Goal: Task Accomplishment & Management: Complete application form

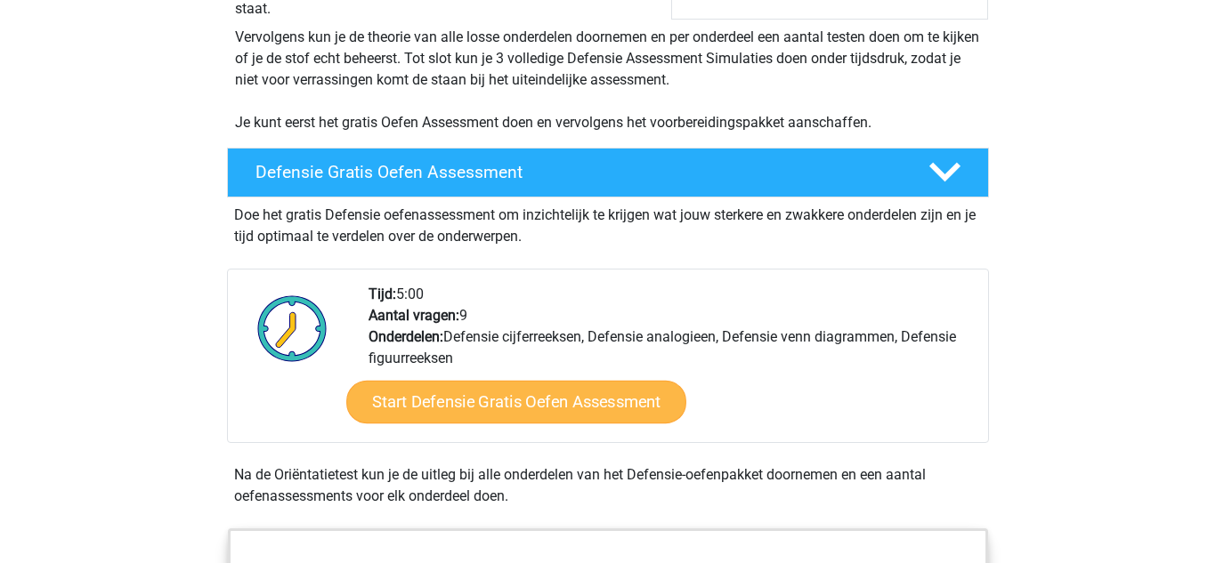
scroll to position [351, 0]
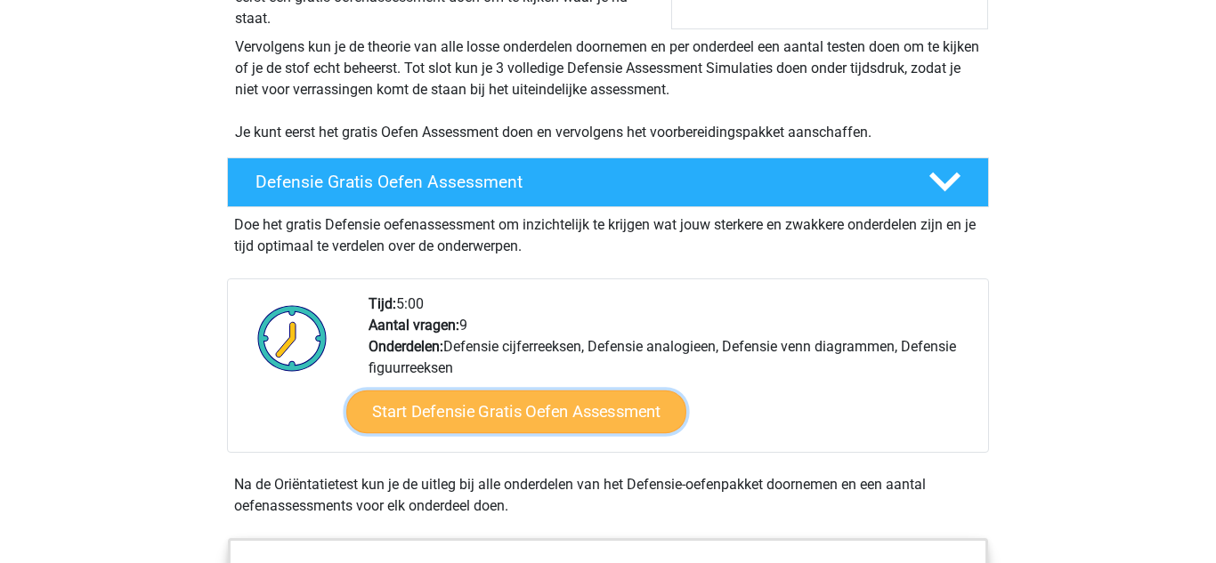
click at [471, 411] on link "Start Defensie Gratis Oefen Assessment" at bounding box center [516, 412] width 340 height 43
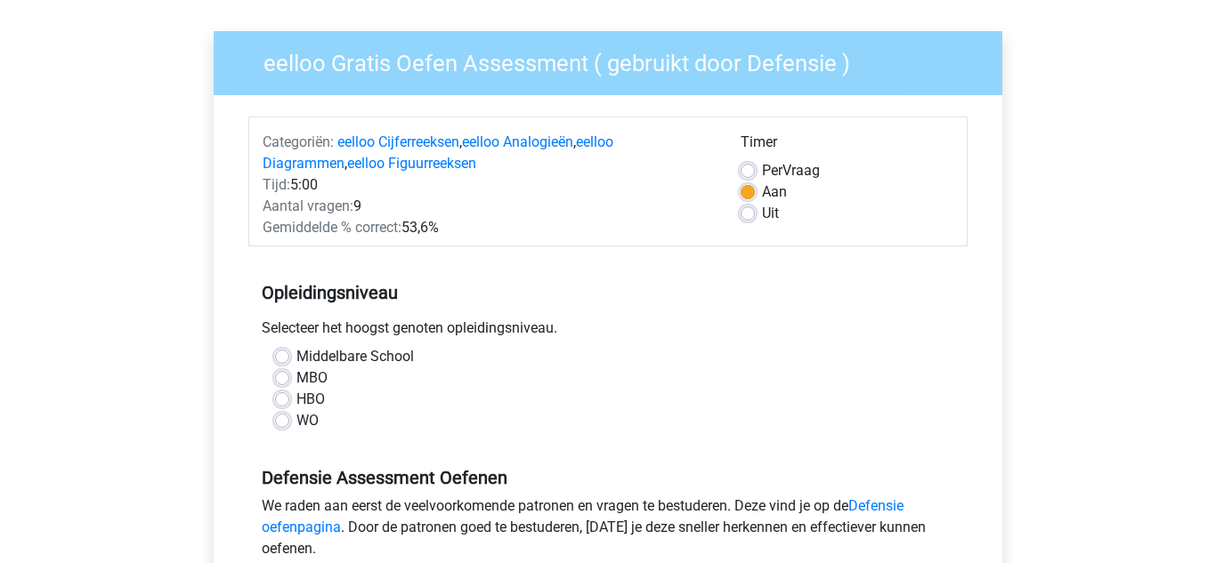
scroll to position [119, 0]
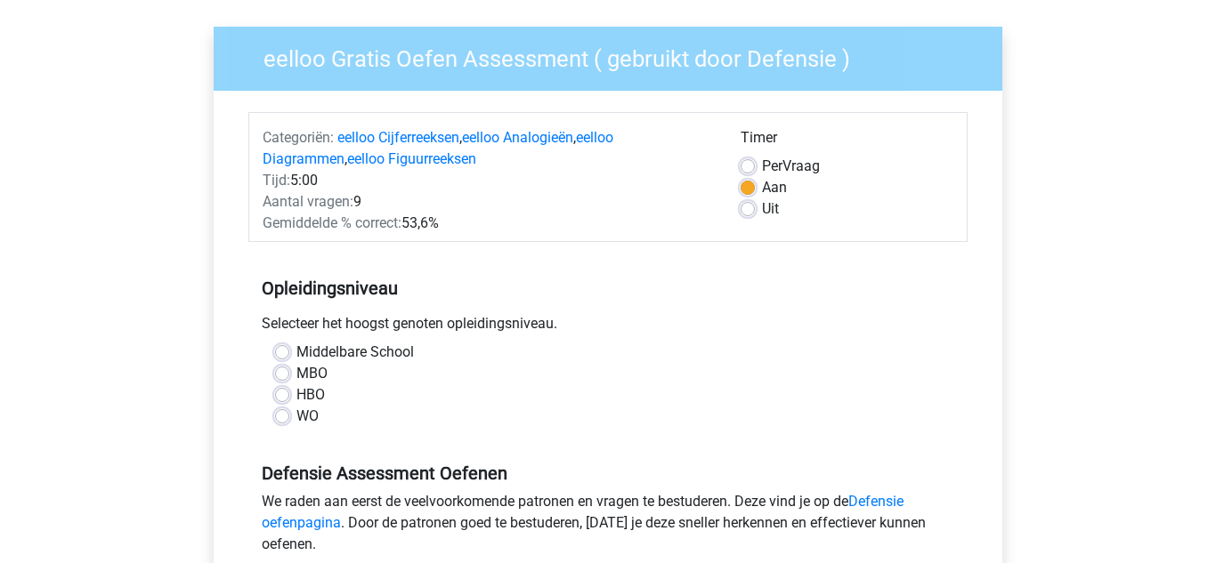
click at [296, 351] on label "Middelbare School" at bounding box center [354, 352] width 117 height 21
click at [277, 351] on input "Middelbare School" at bounding box center [282, 351] width 14 height 18
radio input "true"
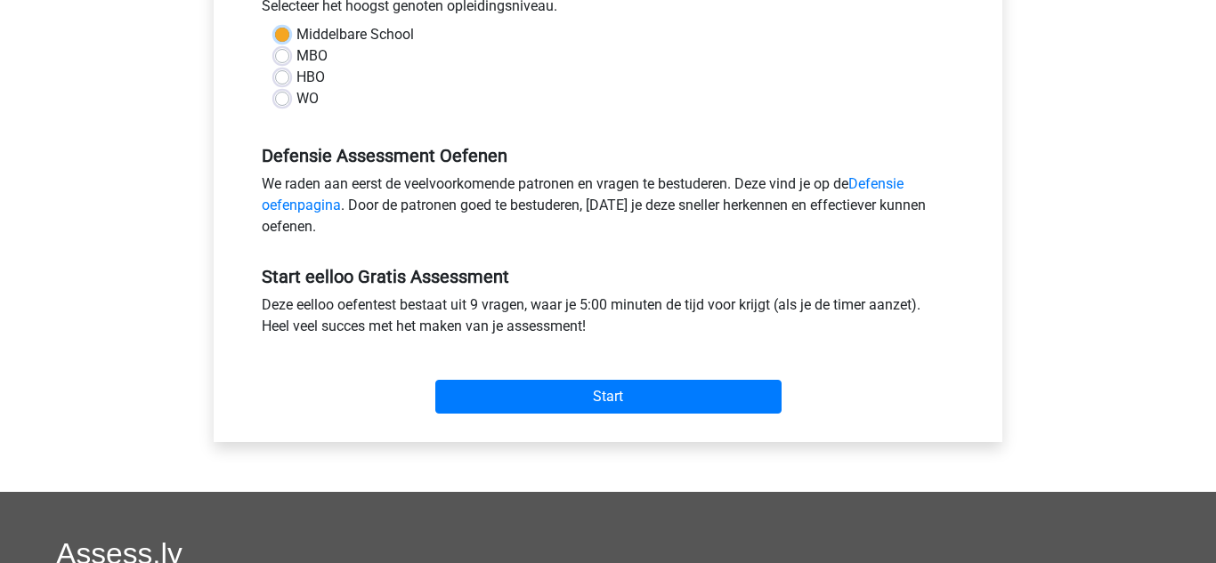
scroll to position [445, 0]
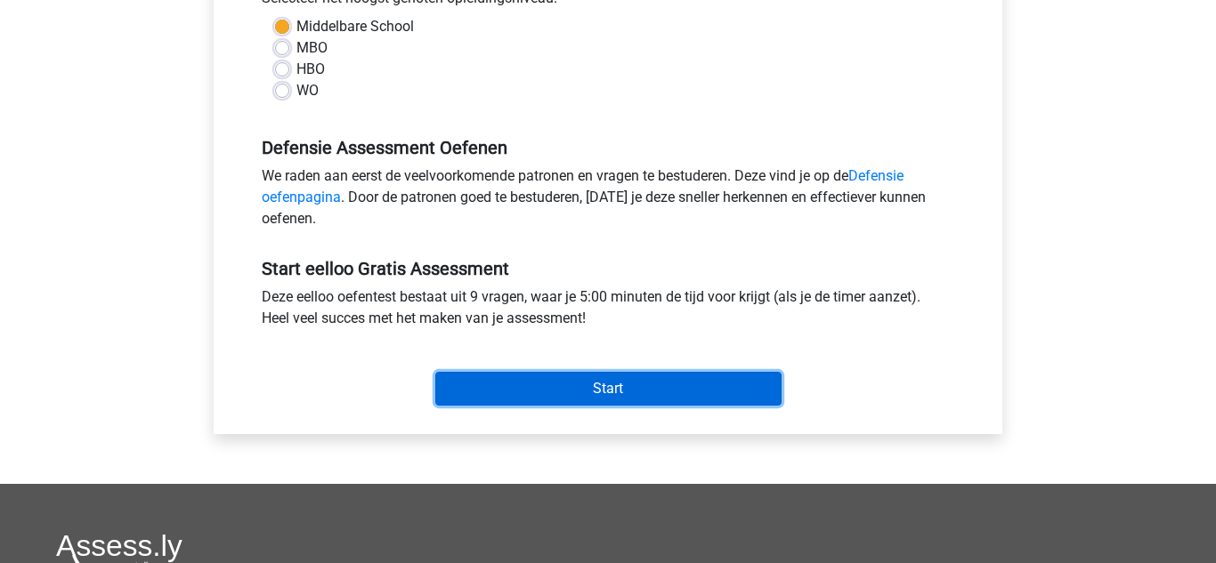
click at [593, 406] on input "Start" at bounding box center [608, 389] width 346 height 34
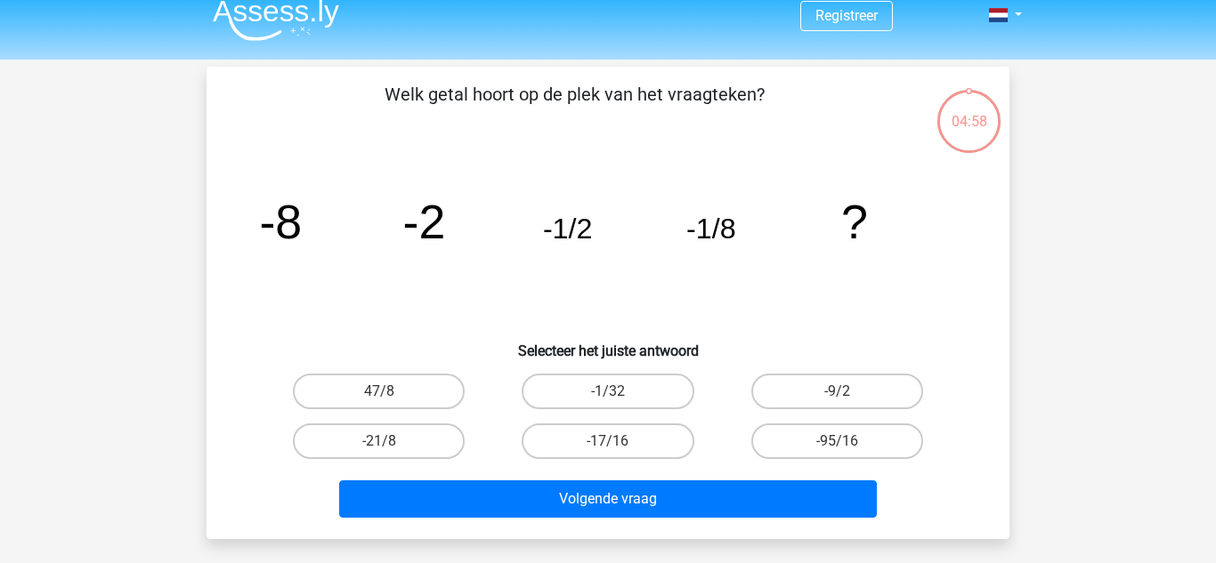
scroll to position [13, 0]
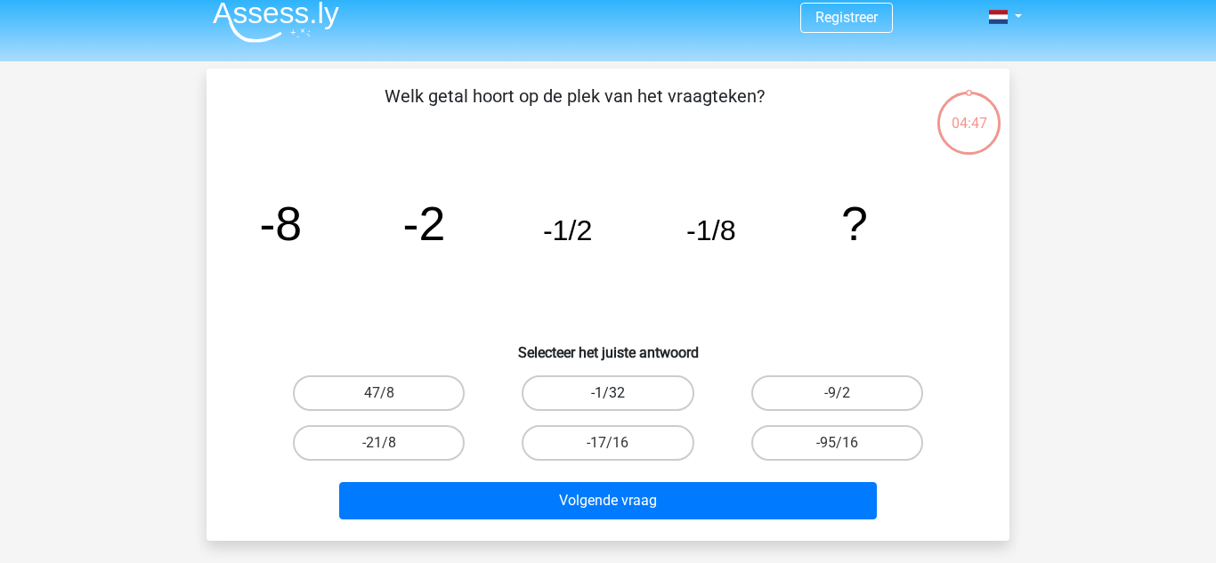
click at [608, 384] on label "-1/32" at bounding box center [607, 394] width 172 height 36
click at [608, 393] on input "-1/32" at bounding box center [614, 399] width 12 height 12
radio input "true"
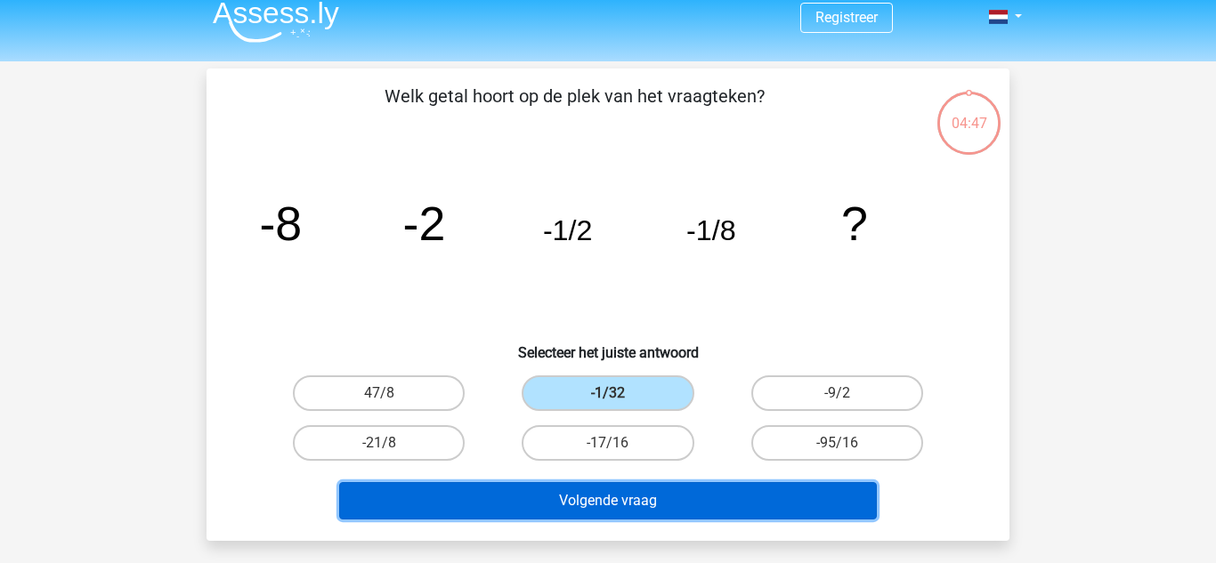
click at [647, 512] on button "Volgende vraag" at bounding box center [608, 500] width 538 height 37
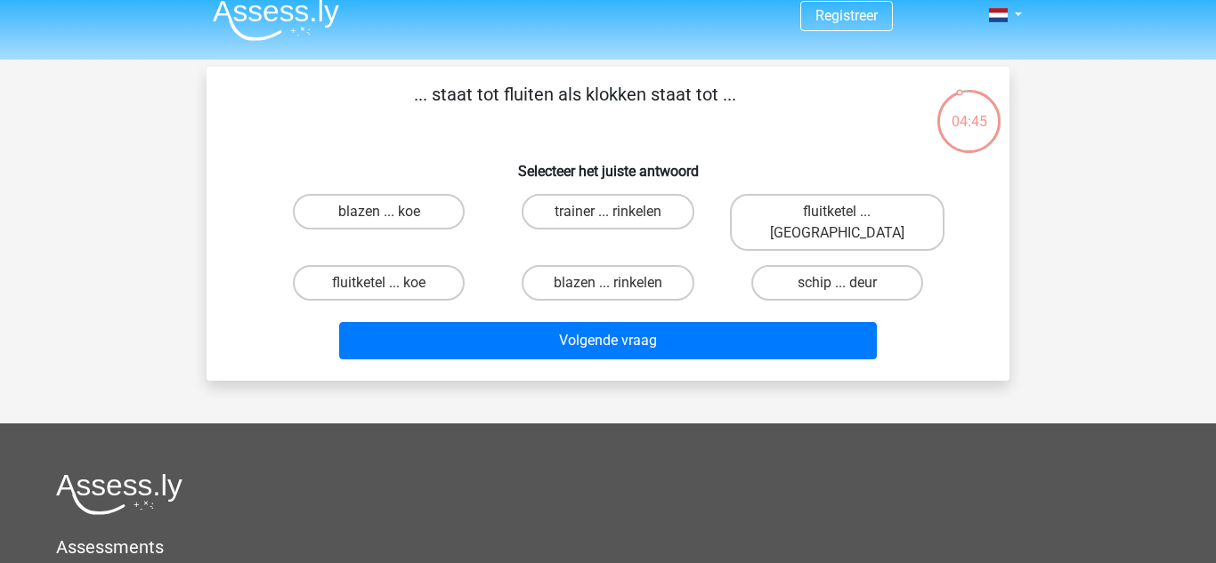
scroll to position [0, 0]
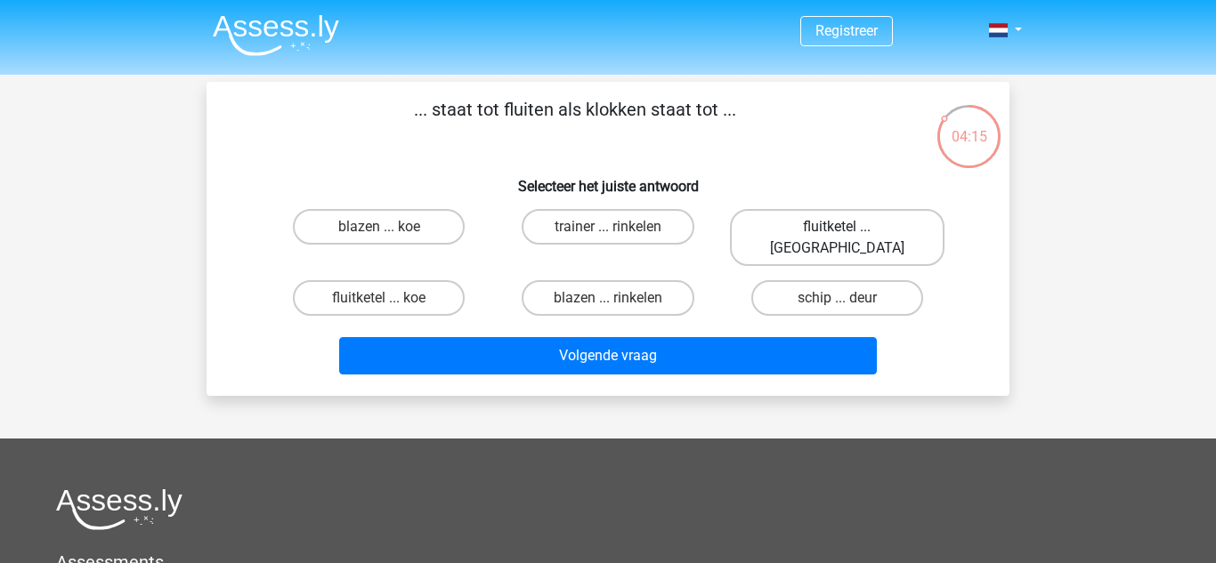
click at [871, 230] on label "fluitketel ... luiden" at bounding box center [837, 237] width 214 height 57
click at [848, 230] on input "fluitketel ... luiden" at bounding box center [842, 233] width 12 height 12
radio input "true"
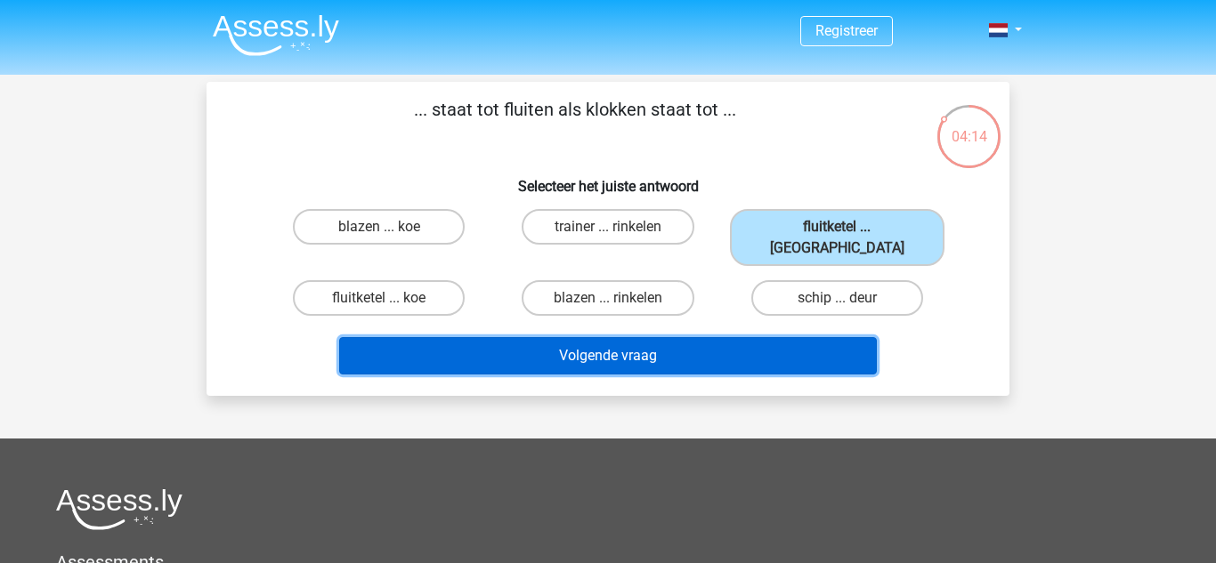
click at [813, 342] on button "Volgende vraag" at bounding box center [608, 355] width 538 height 37
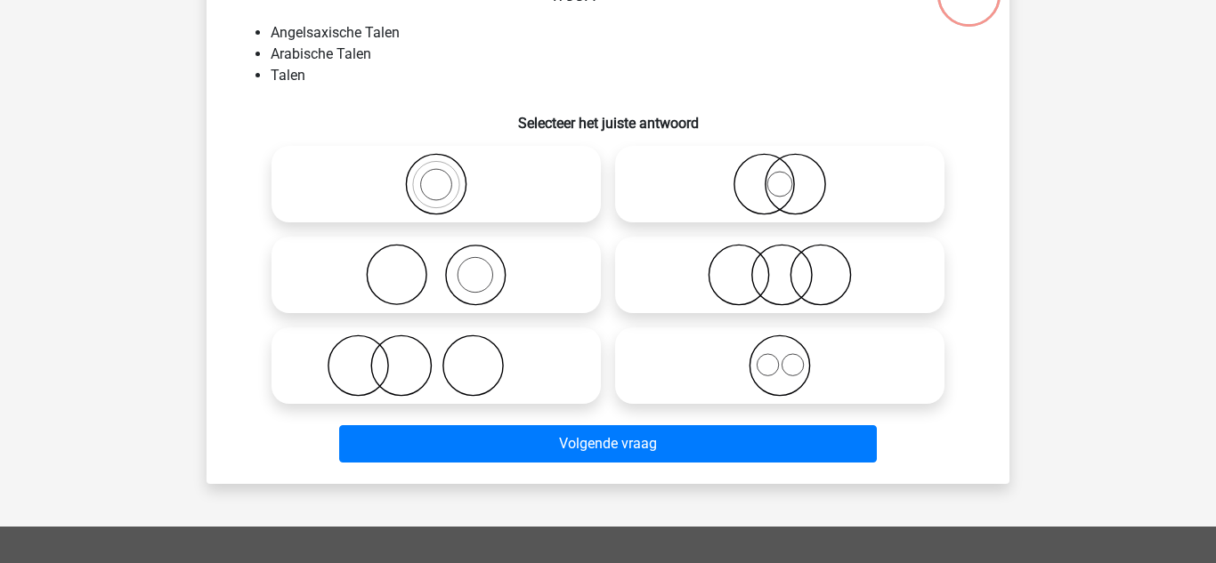
scroll to position [142, 0]
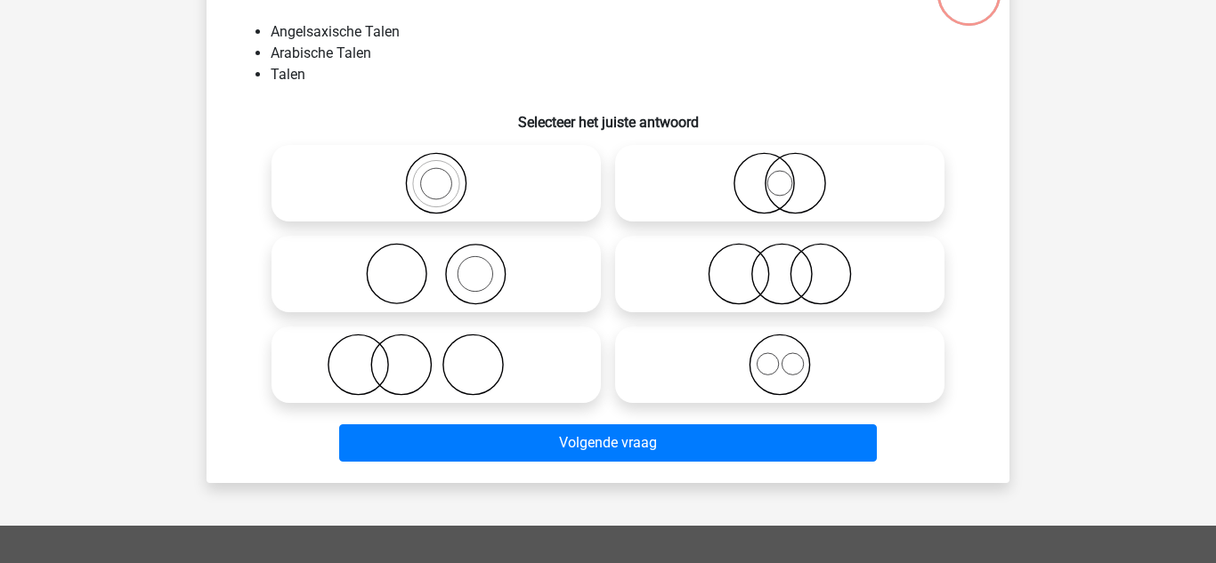
click at [804, 194] on icon at bounding box center [779, 183] width 315 height 62
click at [791, 174] on input "radio" at bounding box center [786, 169] width 12 height 12
radio input "true"
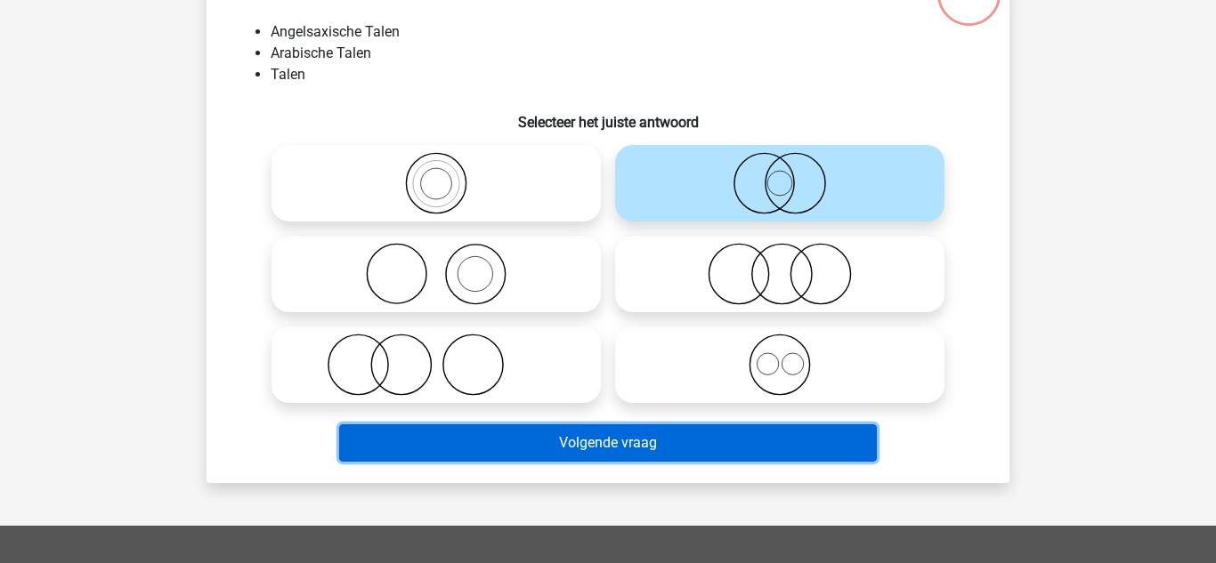
click at [758, 456] on button "Volgende vraag" at bounding box center [608, 442] width 538 height 37
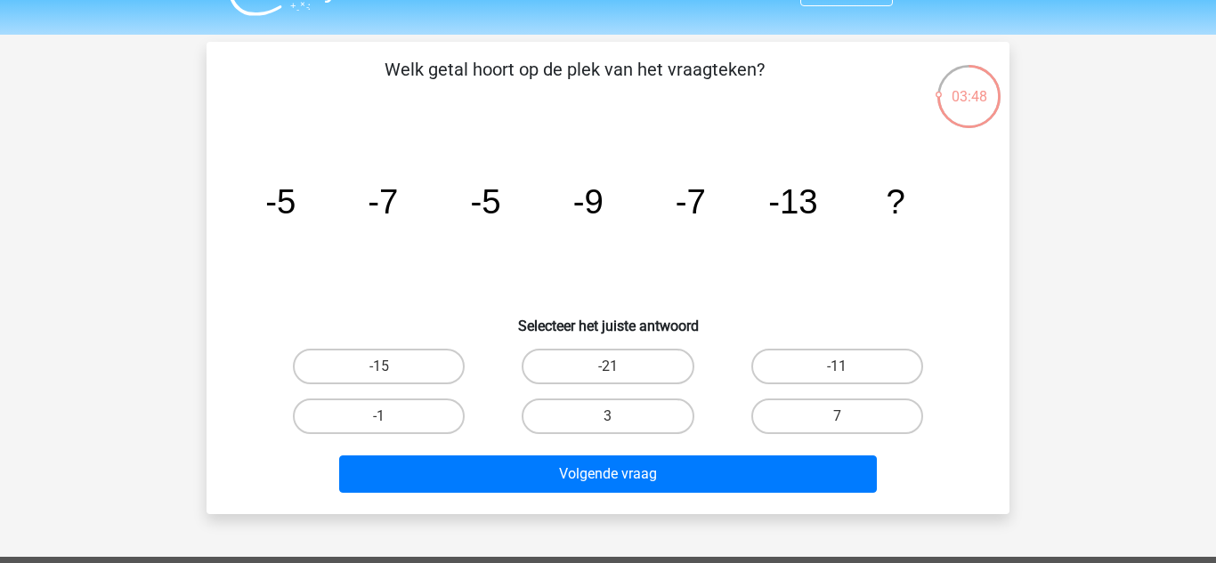
scroll to position [36, 0]
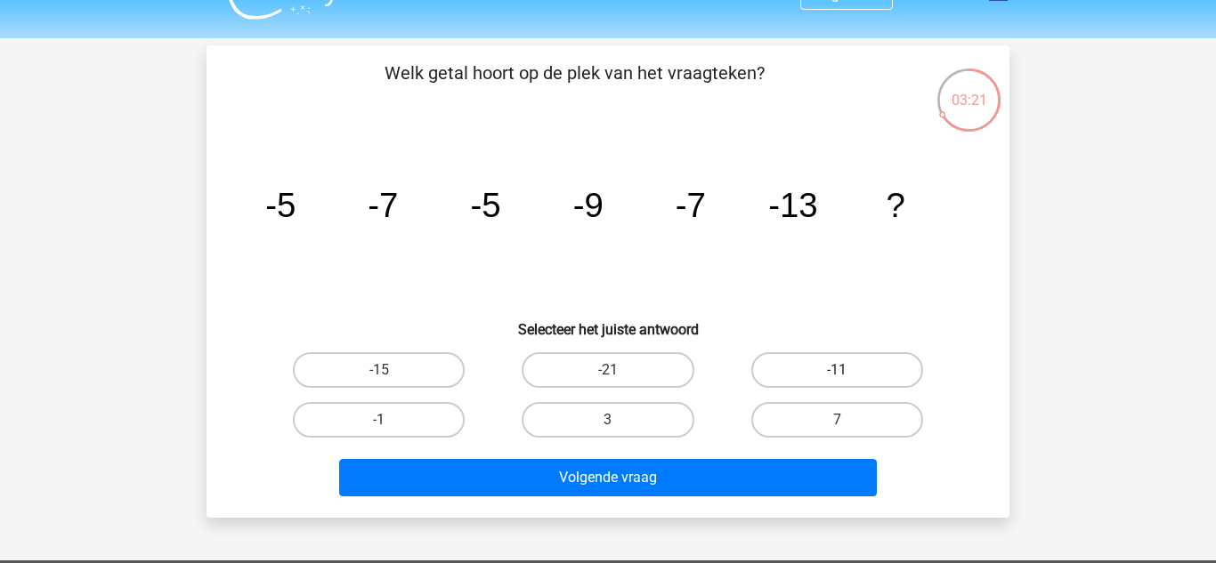
click at [840, 361] on label "-11" at bounding box center [837, 370] width 172 height 36
click at [840, 370] on input "-11" at bounding box center [842, 376] width 12 height 12
radio input "true"
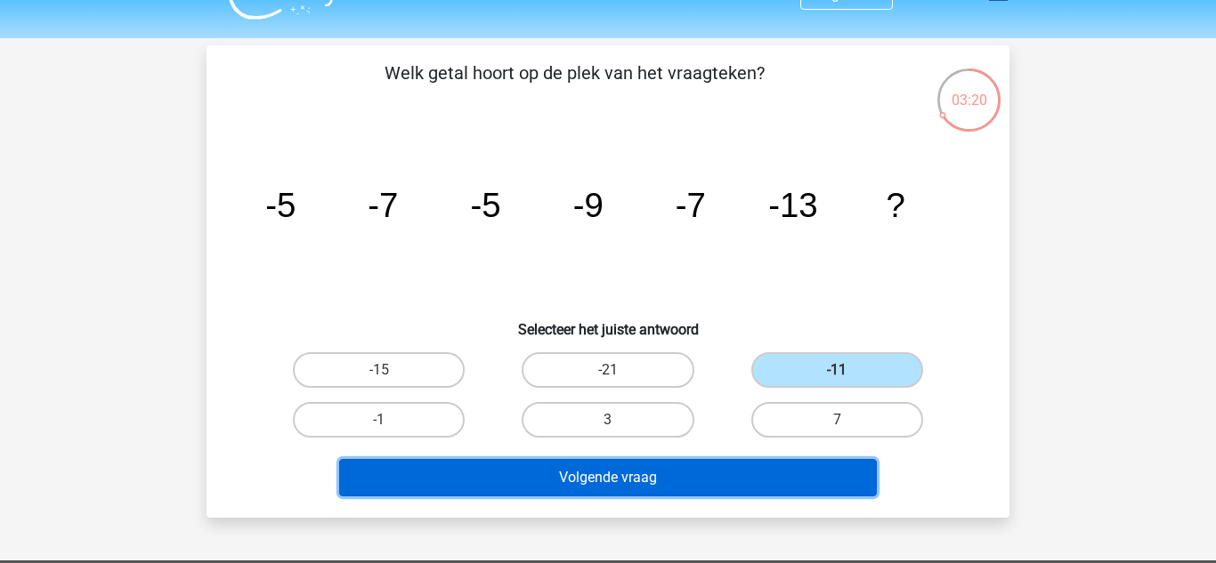
click at [748, 488] on button "Volgende vraag" at bounding box center [608, 477] width 538 height 37
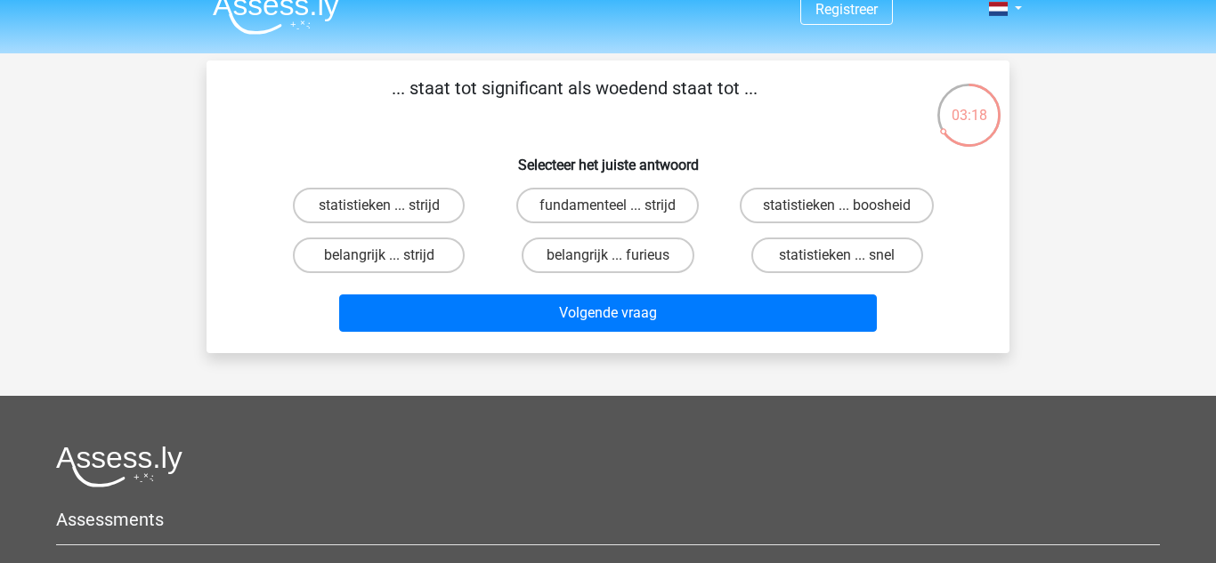
scroll to position [20, 0]
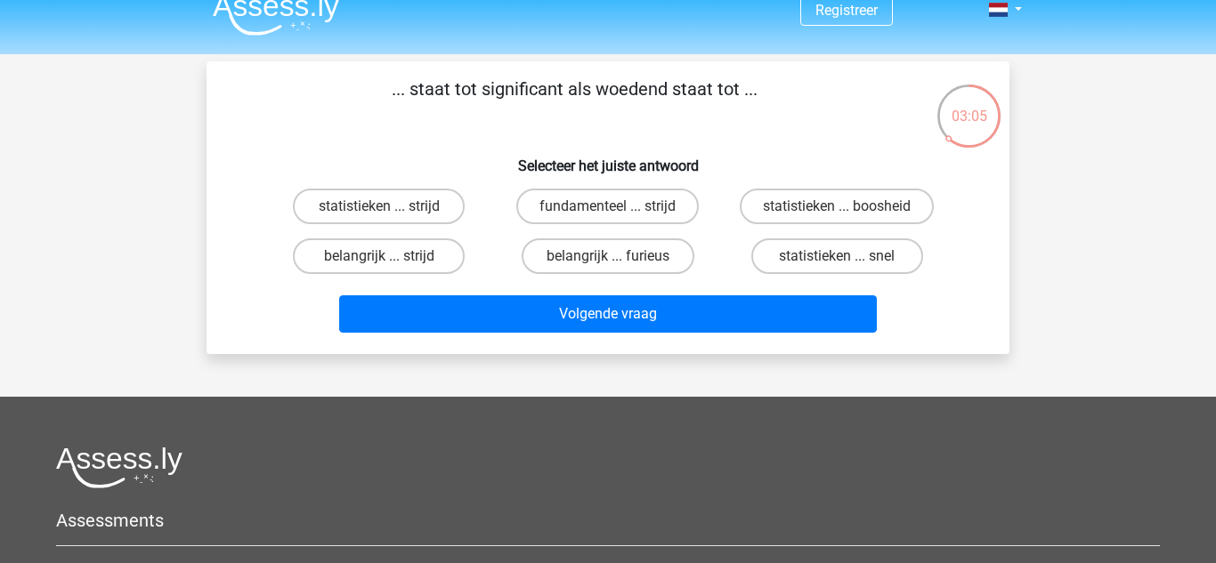
click at [887, 213] on label "statistieken ... boosheid" at bounding box center [836, 207] width 194 height 36
click at [848, 213] on input "statistieken ... boosheid" at bounding box center [842, 212] width 12 height 12
radio input "true"
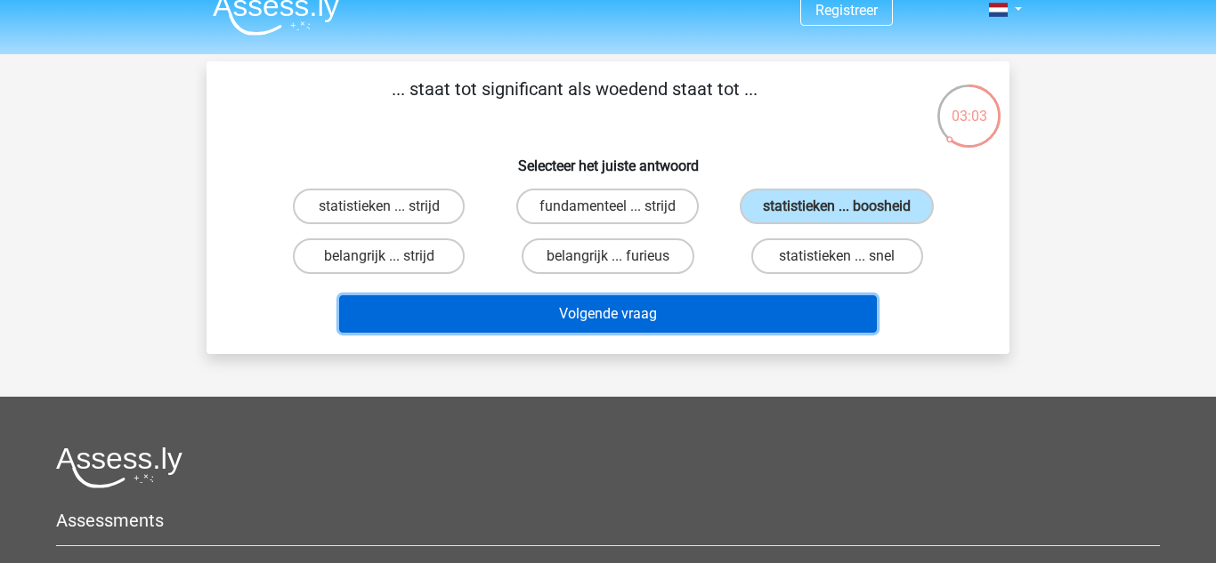
click at [780, 322] on button "Volgende vraag" at bounding box center [608, 313] width 538 height 37
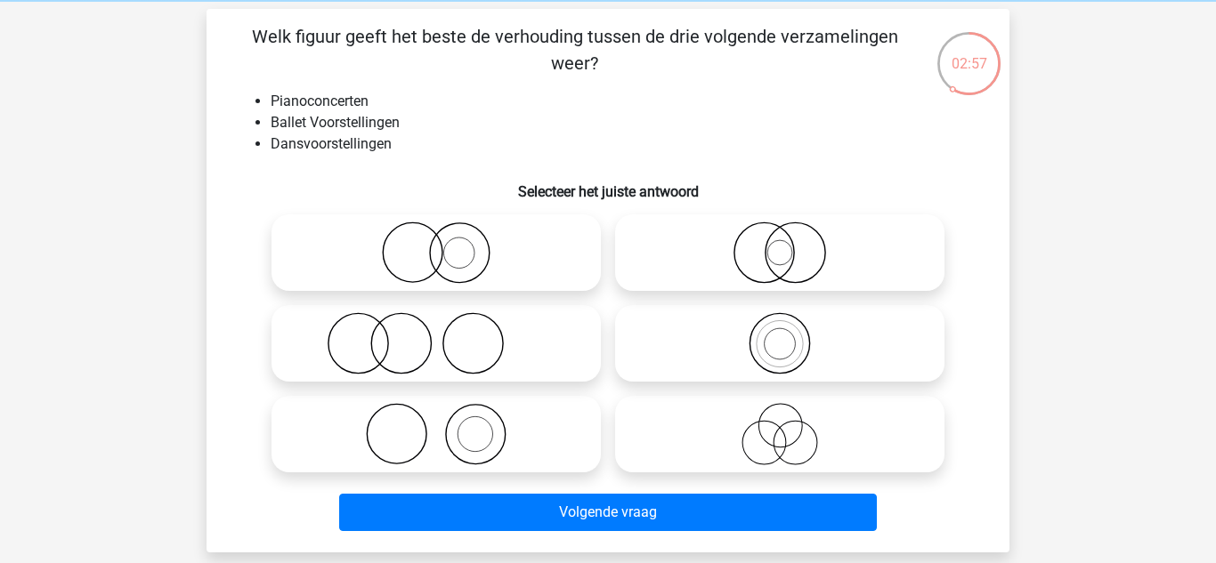
scroll to position [74, 0]
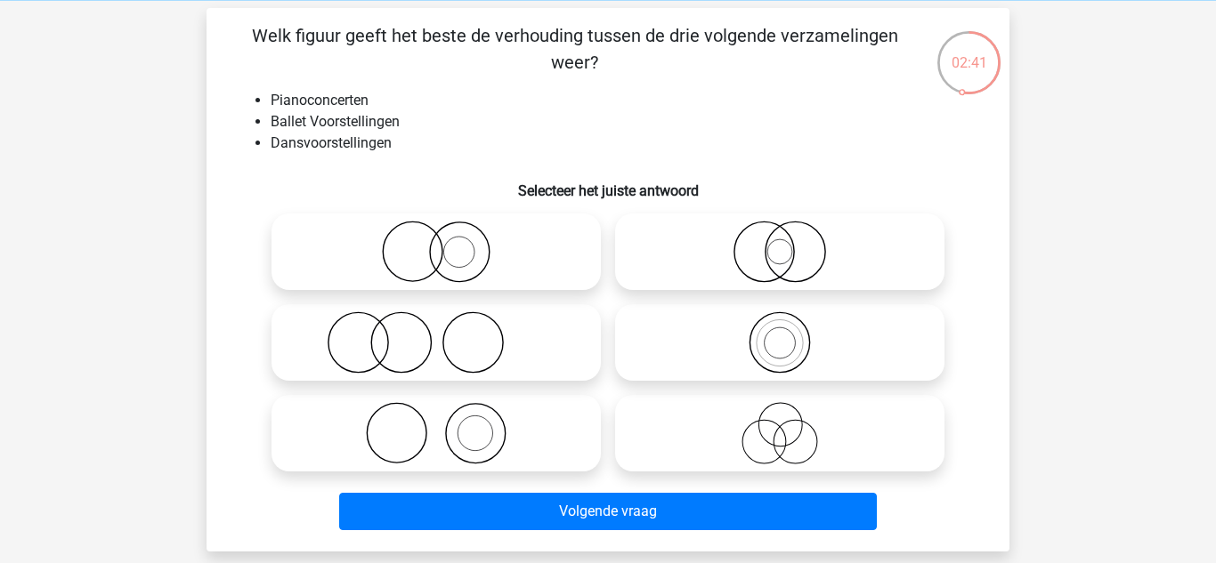
click at [424, 327] on icon at bounding box center [436, 342] width 315 height 62
click at [436, 327] on input "radio" at bounding box center [442, 328] width 12 height 12
radio input "true"
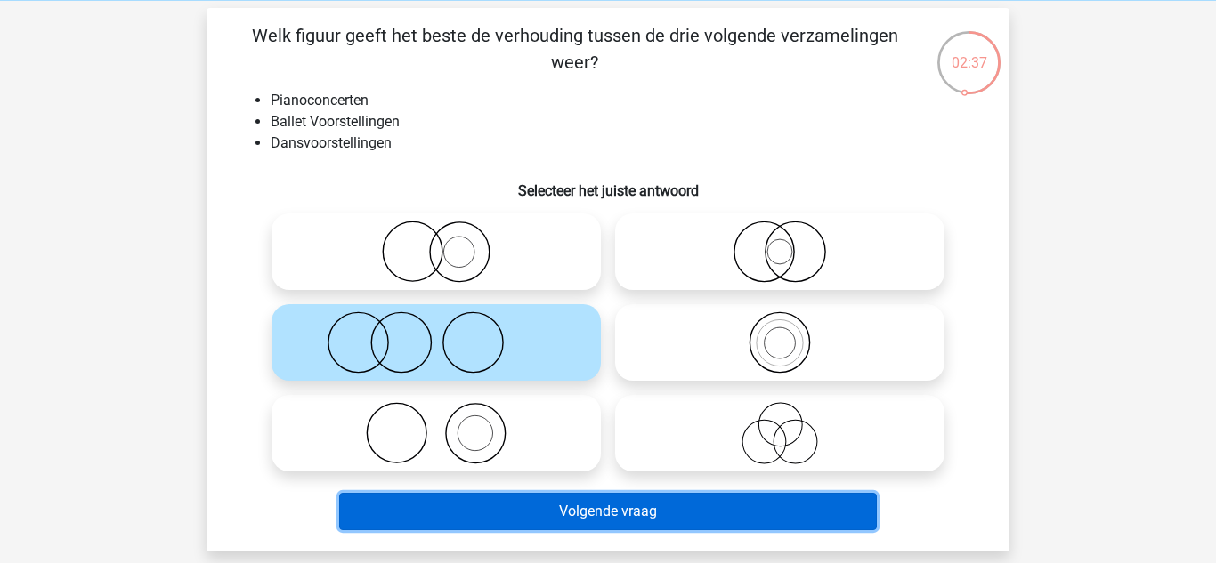
click at [707, 513] on button "Volgende vraag" at bounding box center [608, 511] width 538 height 37
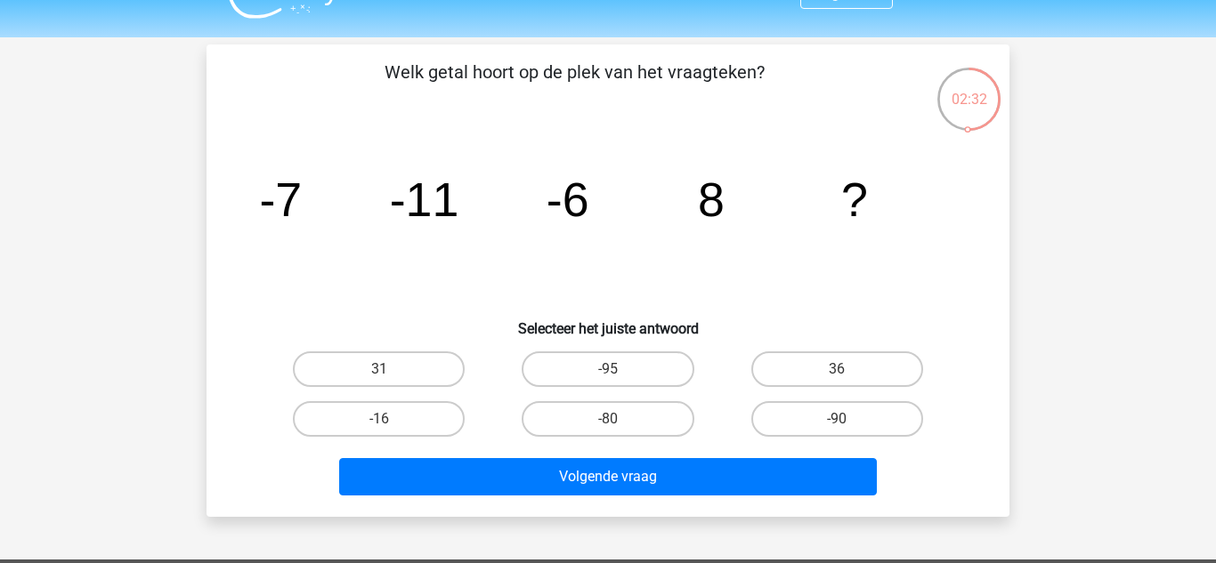
scroll to position [39, 0]
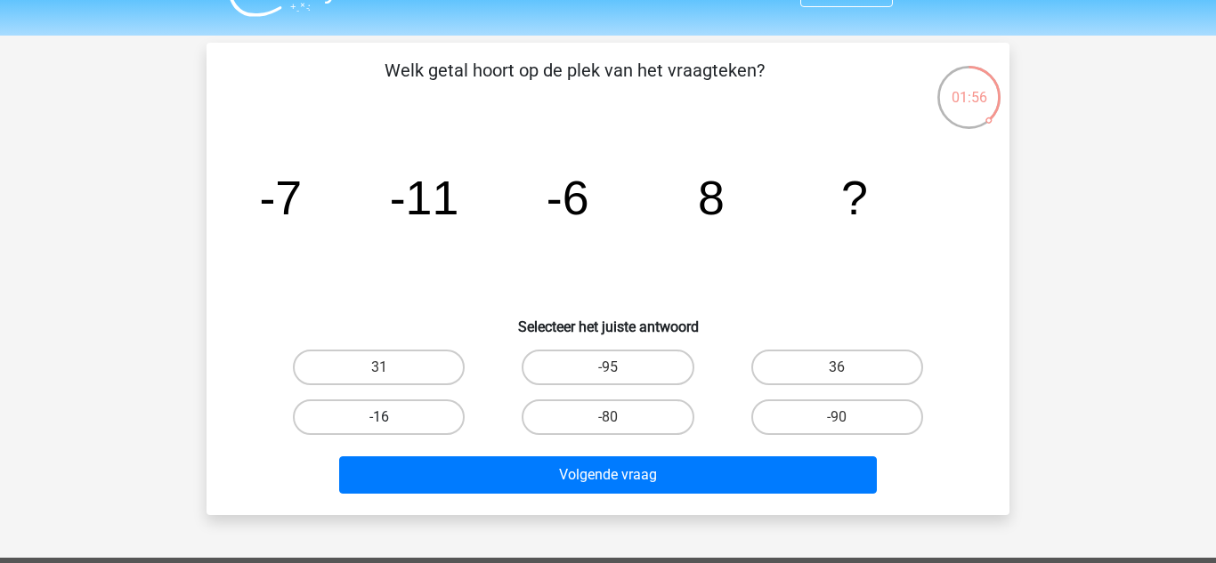
click at [397, 411] on label "-16" at bounding box center [379, 418] width 172 height 36
click at [391, 417] on input "-16" at bounding box center [385, 423] width 12 height 12
radio input "true"
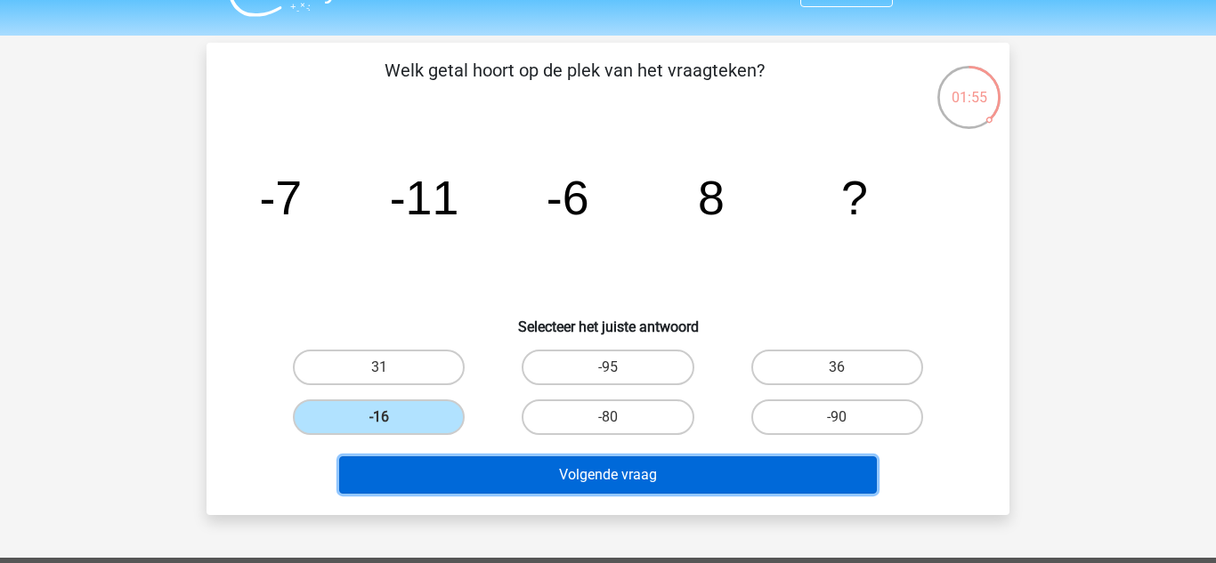
click at [536, 490] on button "Volgende vraag" at bounding box center [608, 475] width 538 height 37
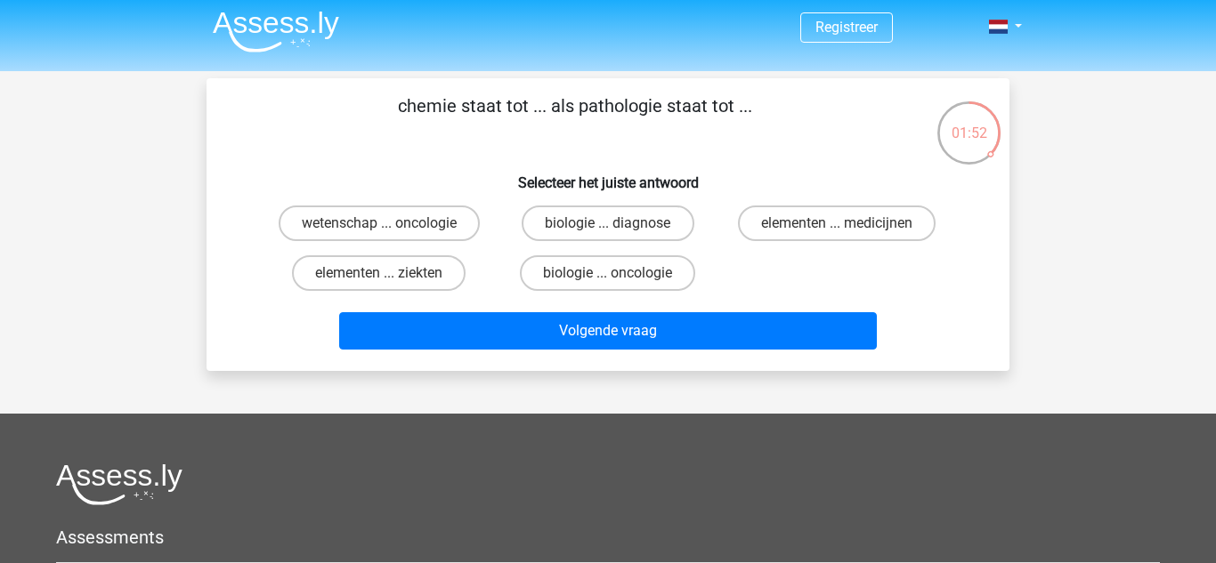
scroll to position [0, 0]
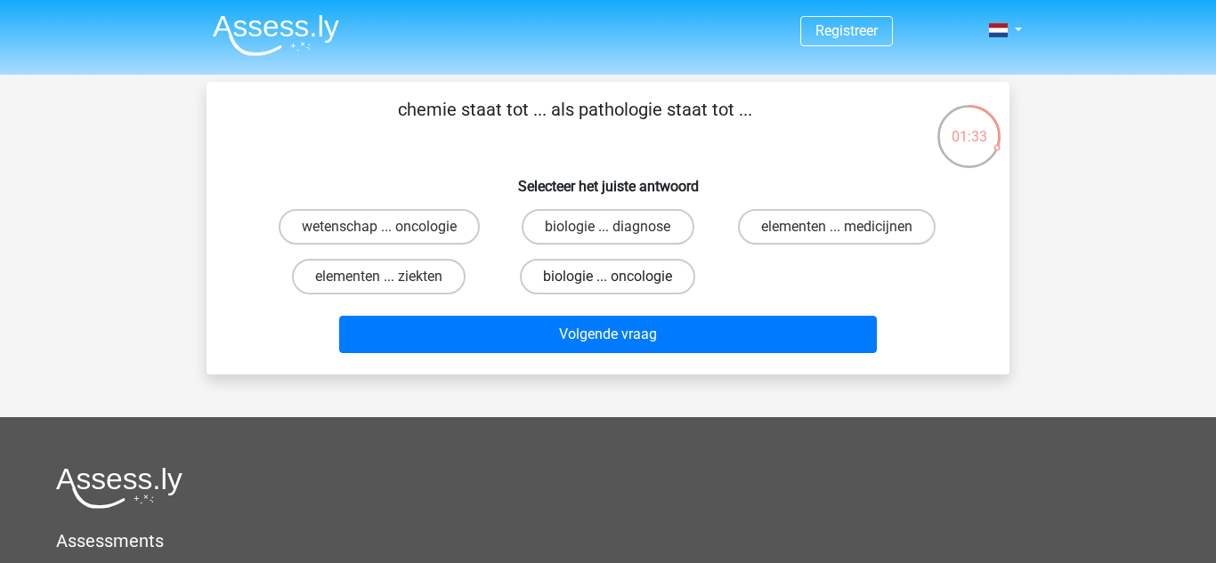
click at [638, 269] on label "biologie ... oncologie" at bounding box center [607, 277] width 175 height 36
click at [619, 277] on input "biologie ... oncologie" at bounding box center [614, 283] width 12 height 12
radio input "true"
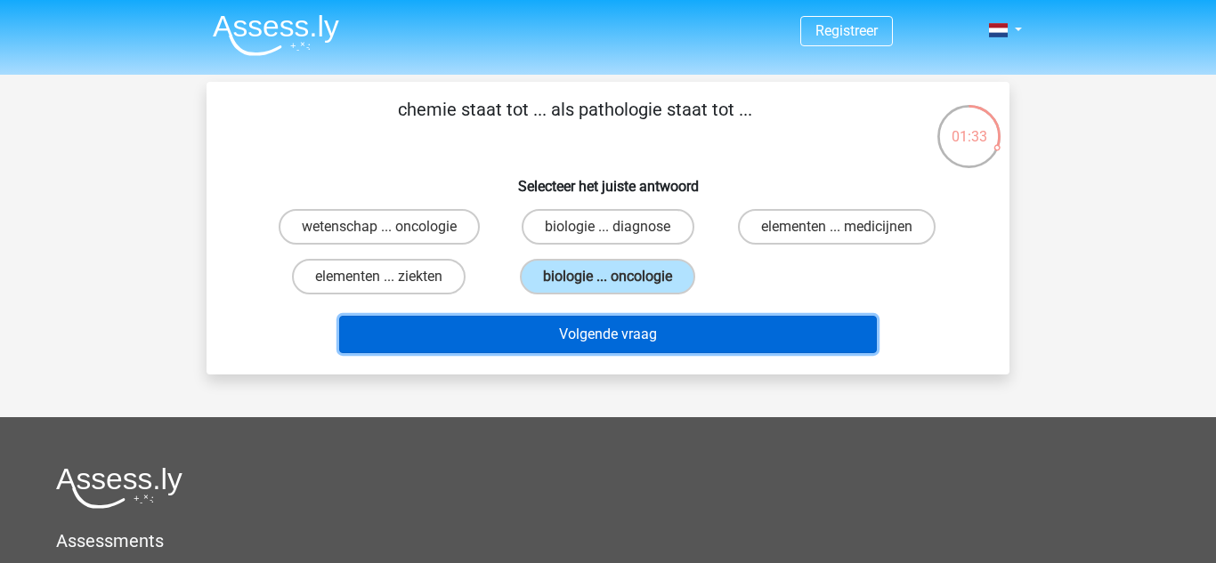
click at [668, 337] on button "Volgende vraag" at bounding box center [608, 334] width 538 height 37
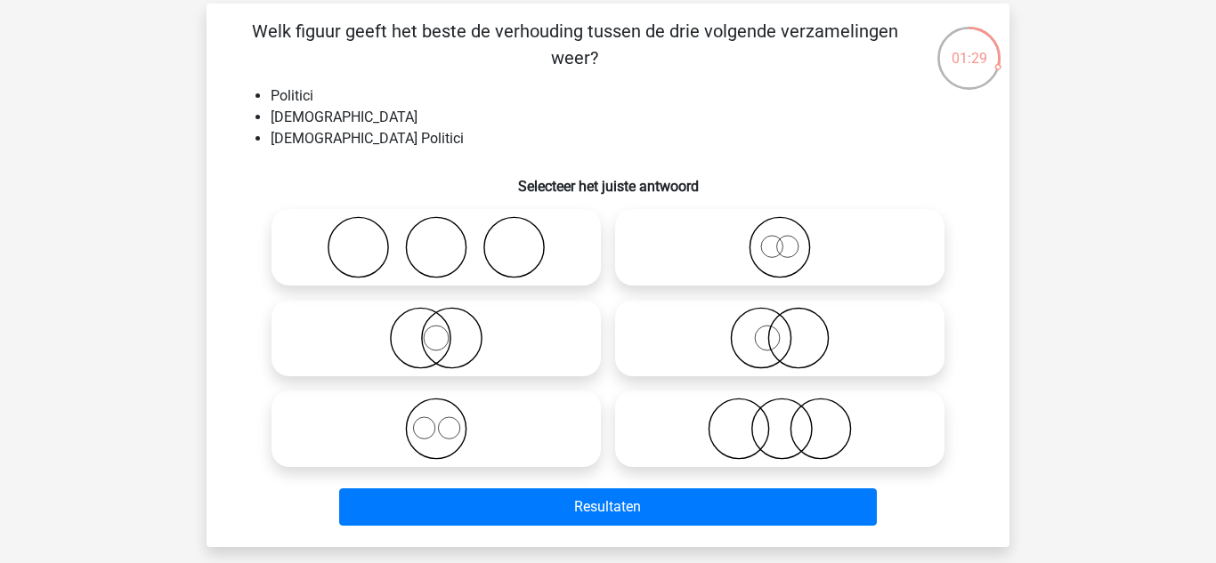
scroll to position [80, 0]
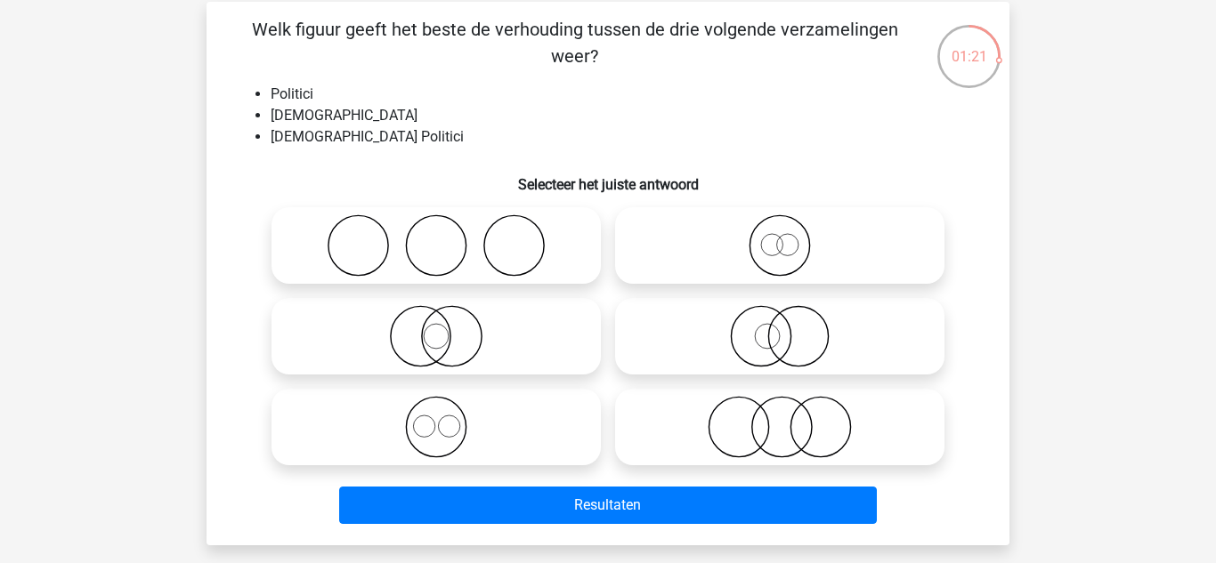
click at [515, 345] on icon at bounding box center [436, 336] width 315 height 62
click at [448, 327] on input "radio" at bounding box center [442, 322] width 12 height 12
radio input "true"
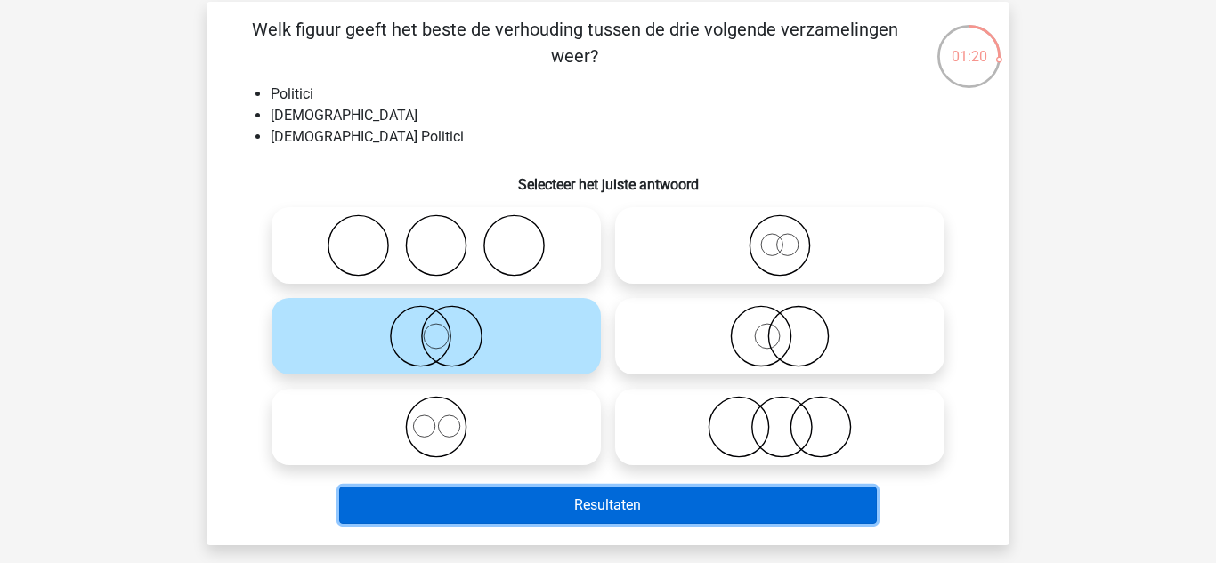
click at [610, 512] on button "Resultaten" at bounding box center [608, 505] width 538 height 37
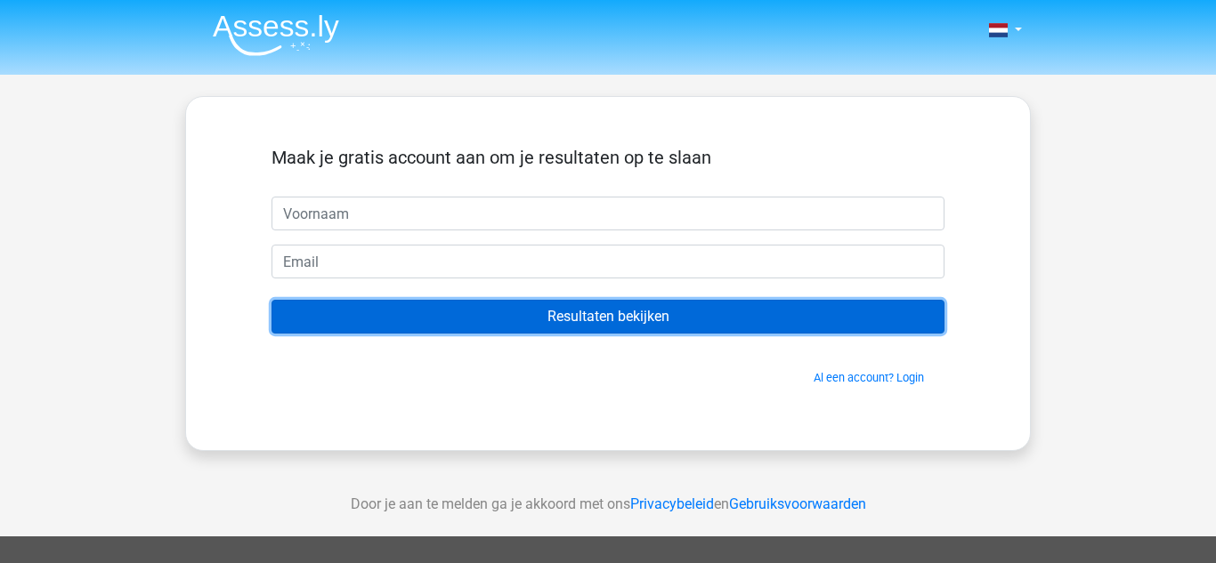
click at [840, 327] on input "Resultaten bekijken" at bounding box center [607, 317] width 673 height 34
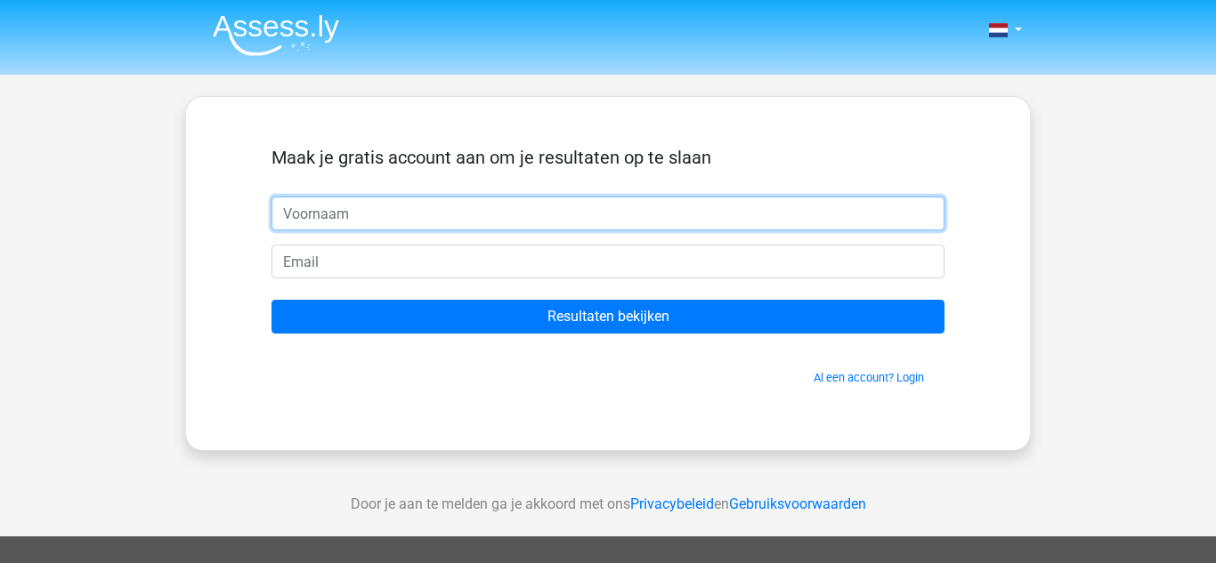
click at [823, 220] on input "text" at bounding box center [607, 214] width 673 height 34
type input "[PERSON_NAME]"
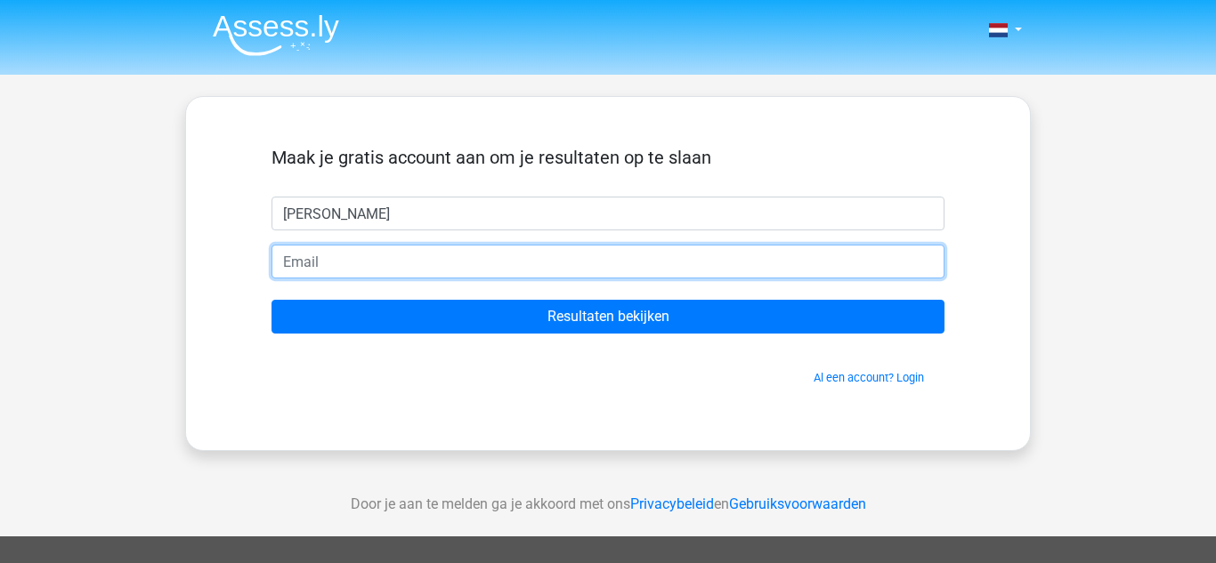
click at [494, 254] on input "email" at bounding box center [607, 262] width 673 height 34
type input "[EMAIL_ADDRESS][DOMAIN_NAME]"
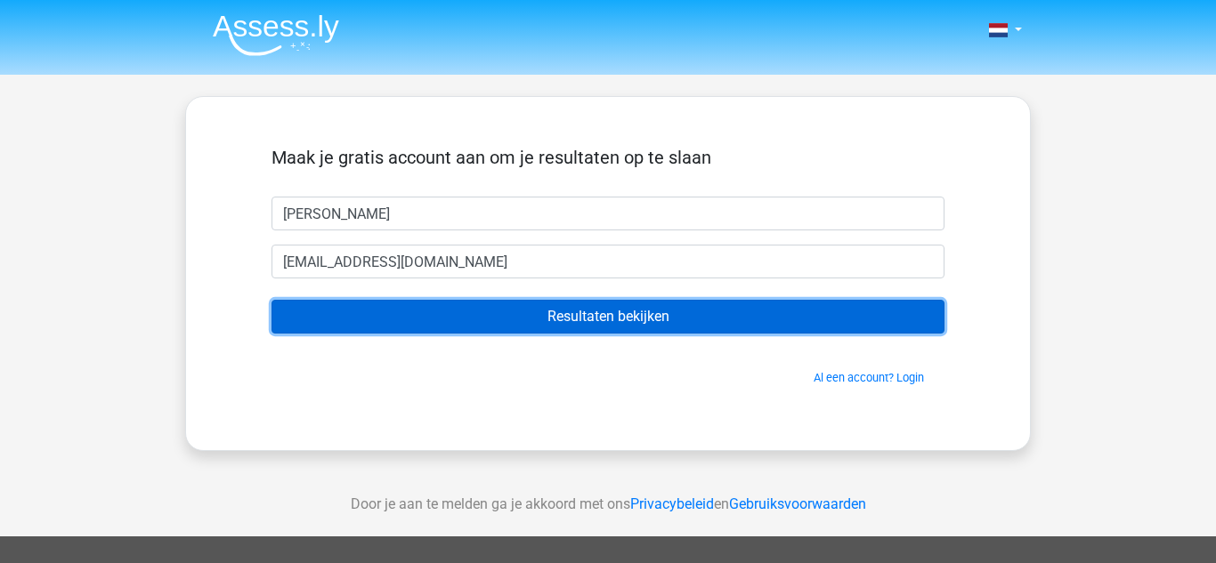
click at [552, 323] on input "Resultaten bekijken" at bounding box center [607, 317] width 673 height 34
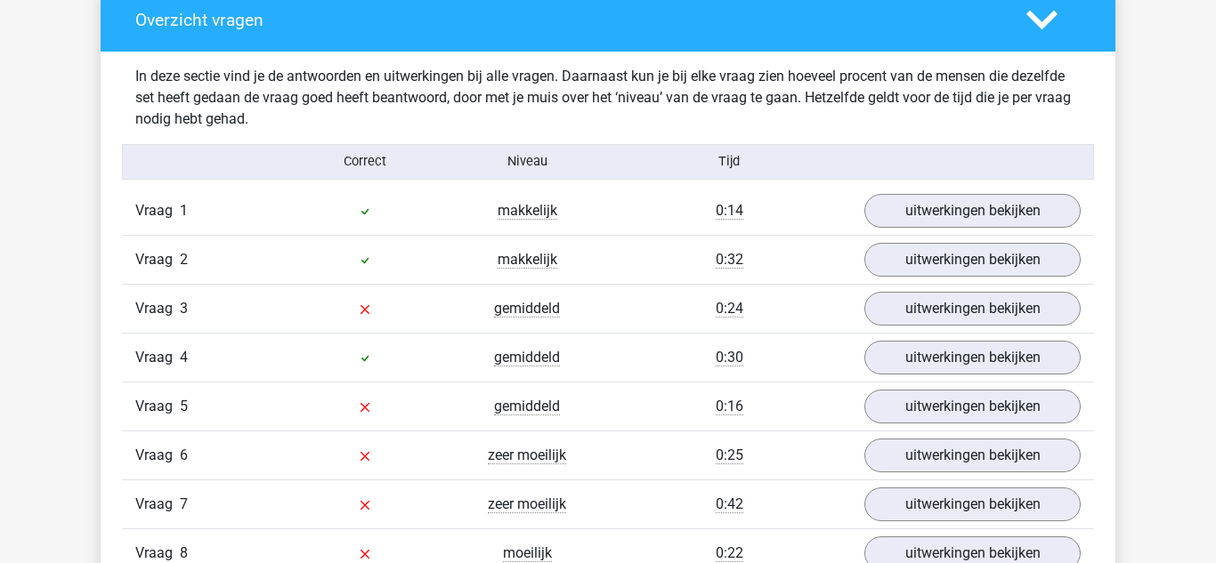
scroll to position [1843, 0]
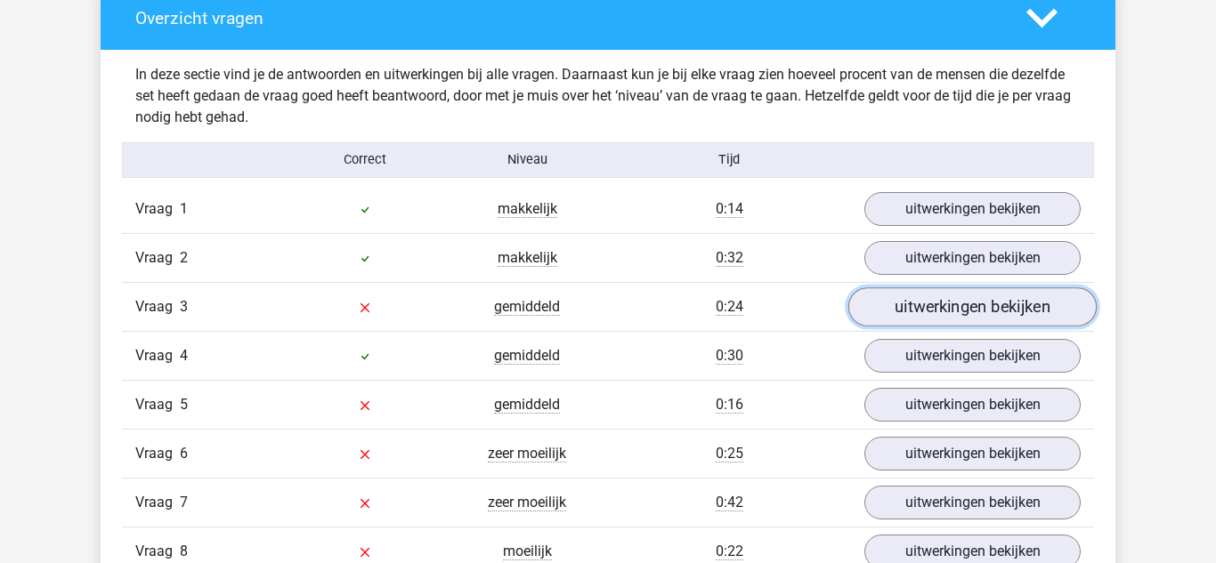
click at [909, 300] on link "uitwerkingen bekijken" at bounding box center [972, 306] width 248 height 39
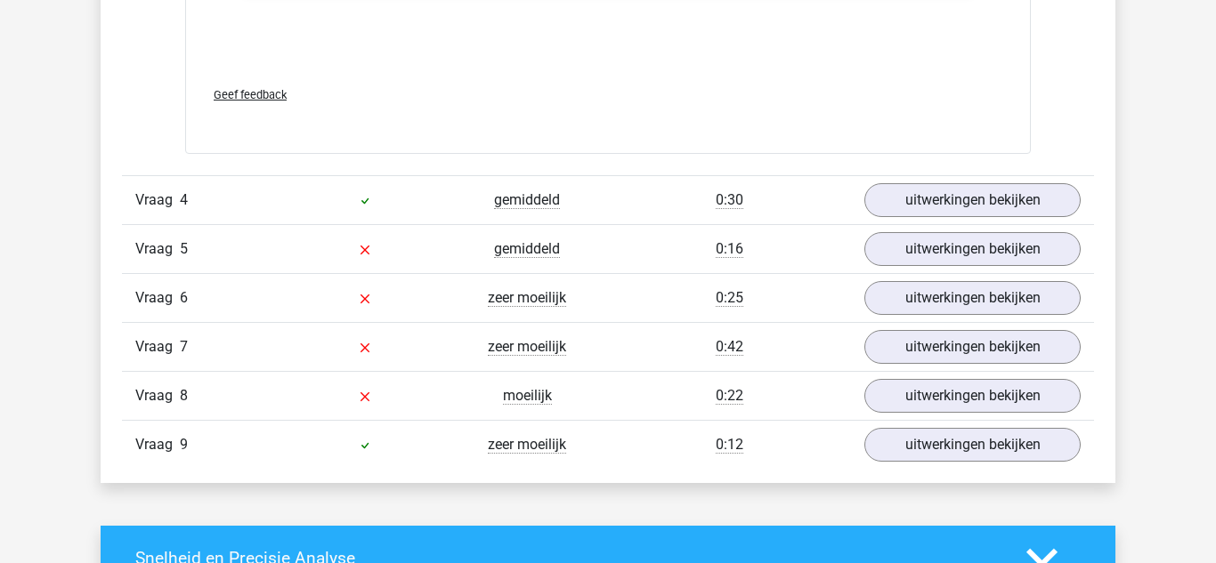
scroll to position [3153, 0]
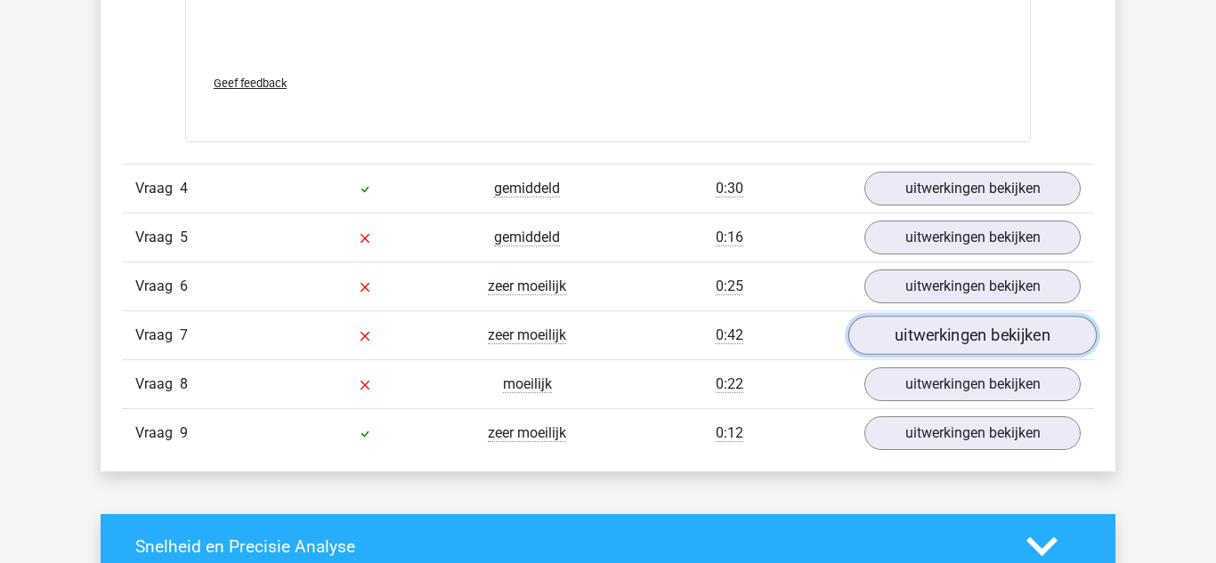
click at [983, 342] on link "uitwerkingen bekijken" at bounding box center [972, 335] width 248 height 39
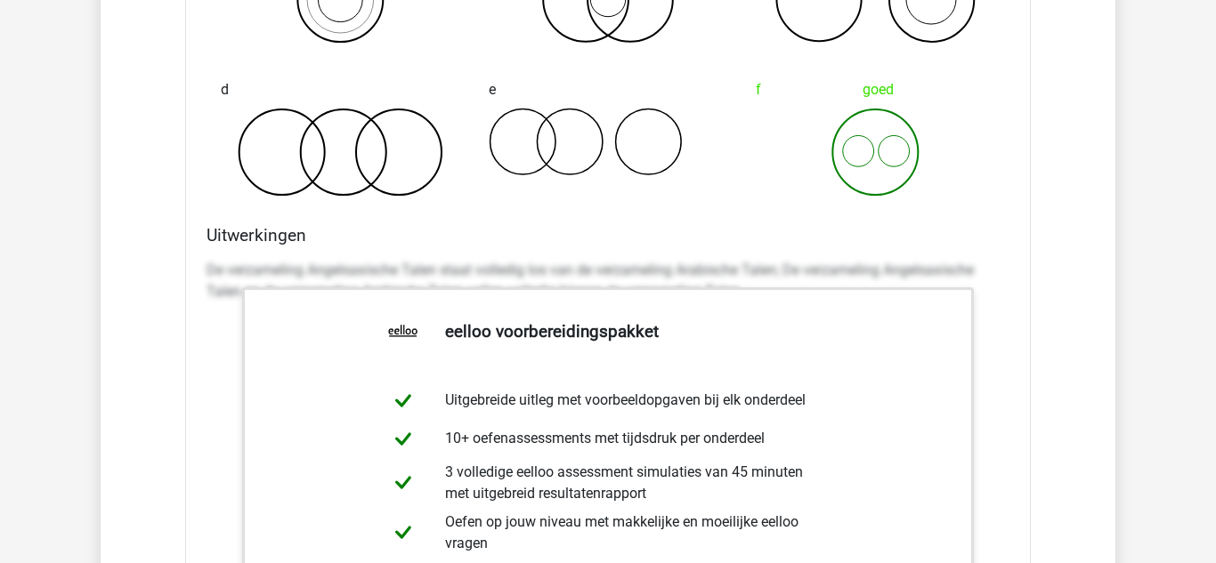
scroll to position [2425, 0]
